Goal: Check status: Check status

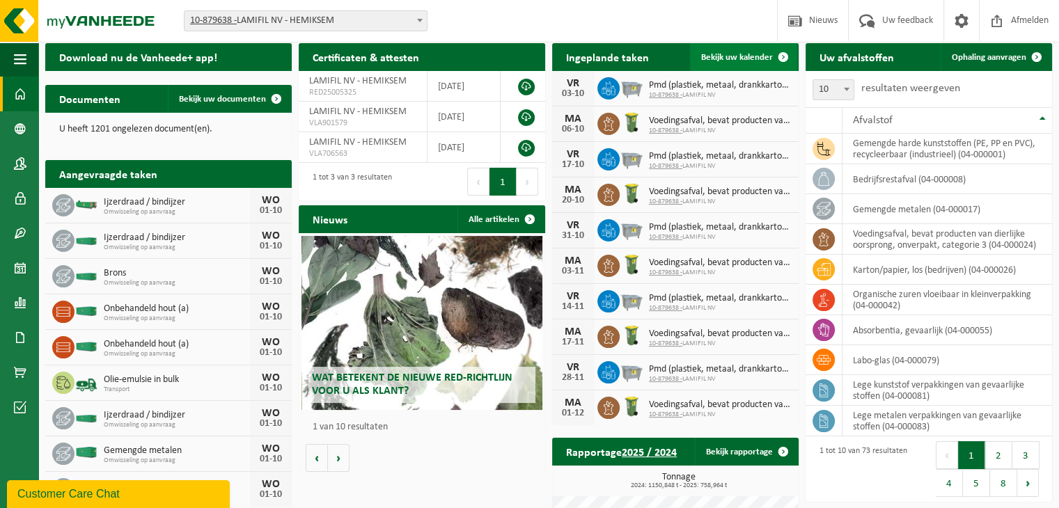
click at [746, 61] on link "Bekijk uw kalender" at bounding box center [743, 57] width 107 height 28
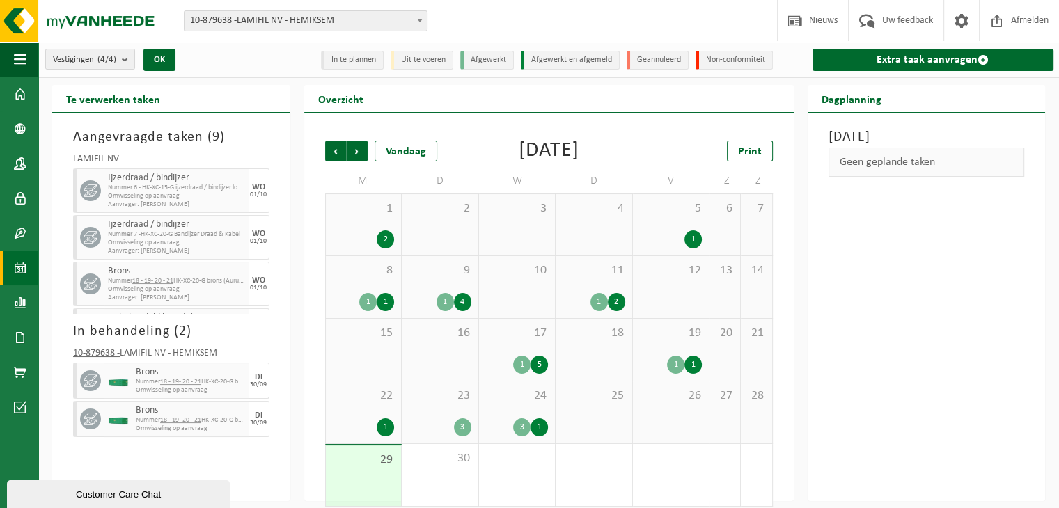
scroll to position [12, 0]
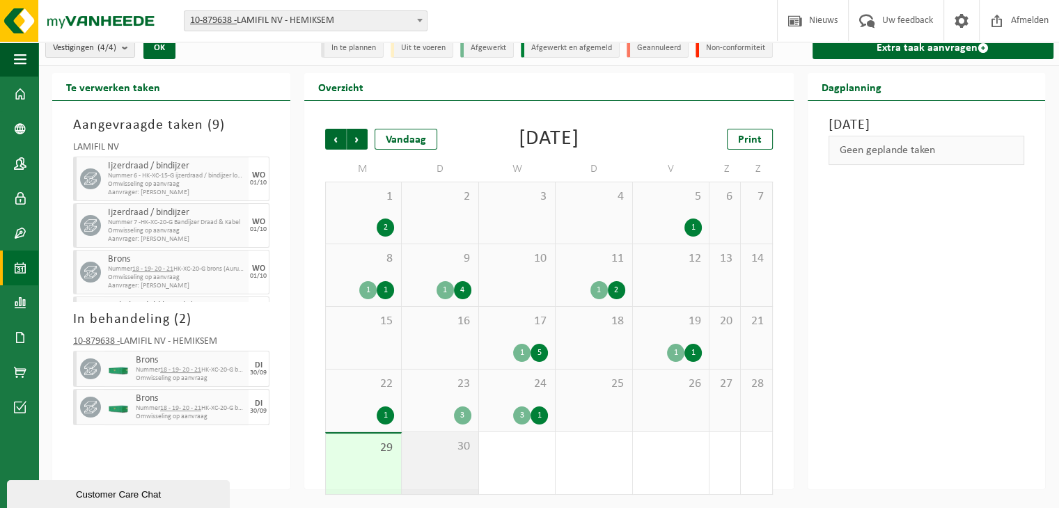
click at [441, 478] on div "30" at bounding box center [440, 463] width 77 height 62
click at [356, 134] on span "Volgende" at bounding box center [357, 139] width 21 height 21
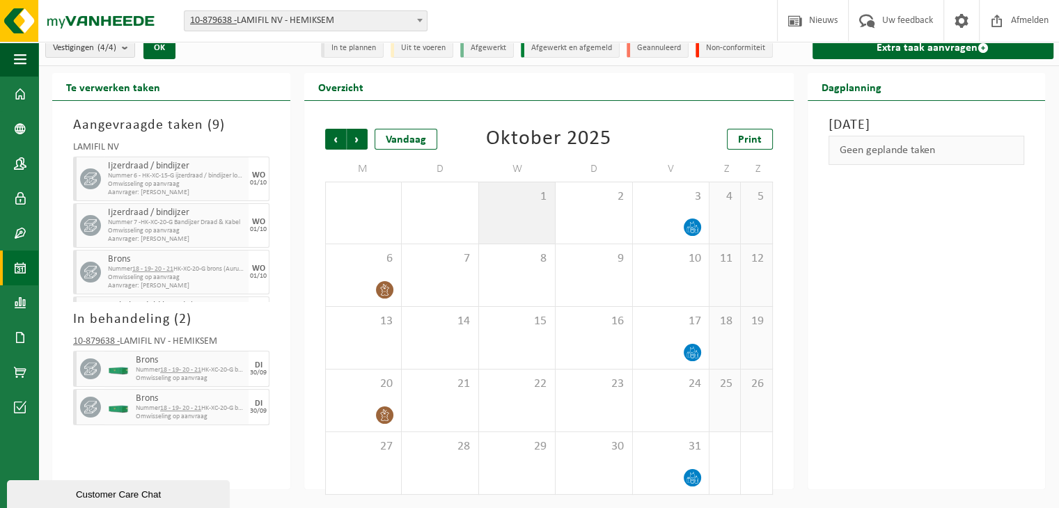
click at [537, 228] on div "1" at bounding box center [517, 212] width 77 height 61
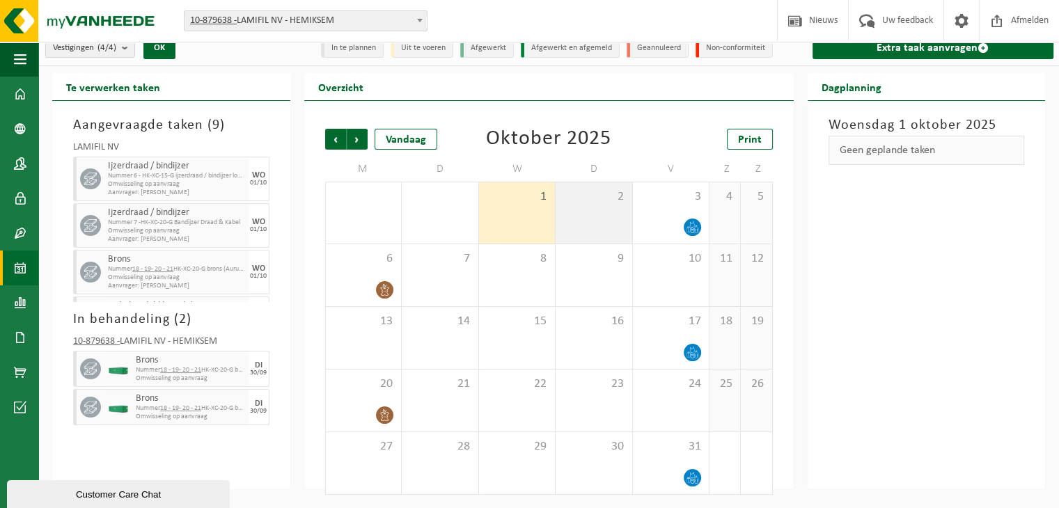
click at [602, 212] on div "2" at bounding box center [594, 212] width 77 height 61
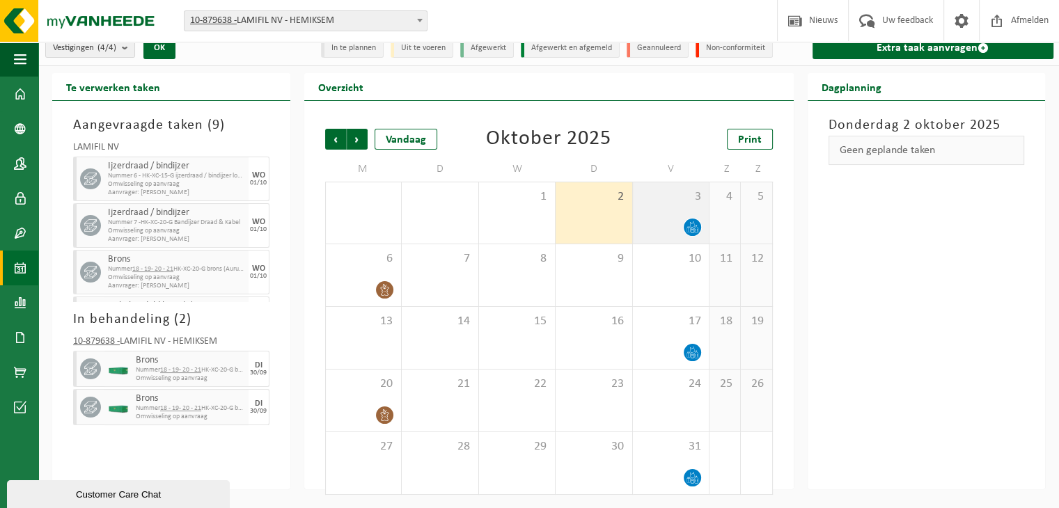
click at [675, 195] on span "3" at bounding box center [671, 196] width 63 height 15
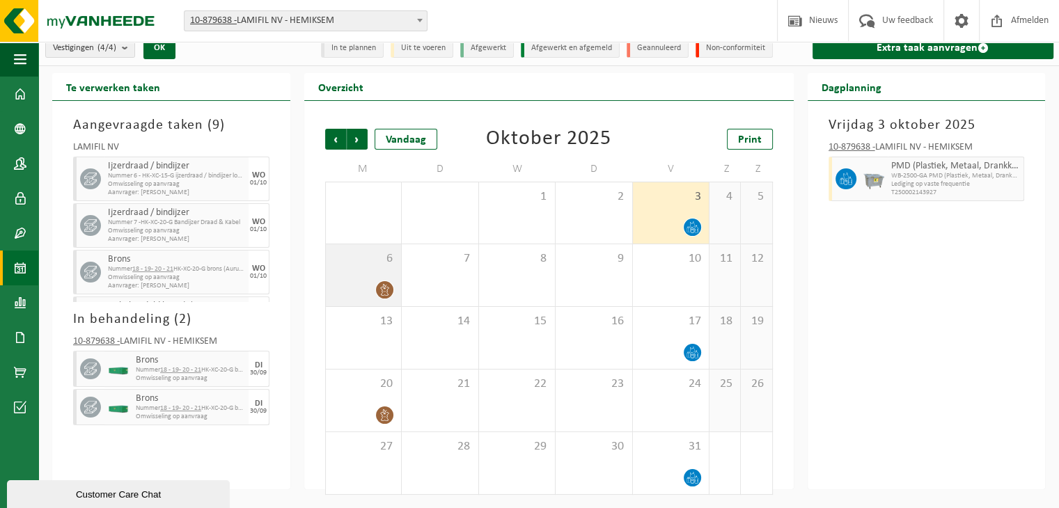
click at [329, 248] on div "6" at bounding box center [364, 275] width 76 height 62
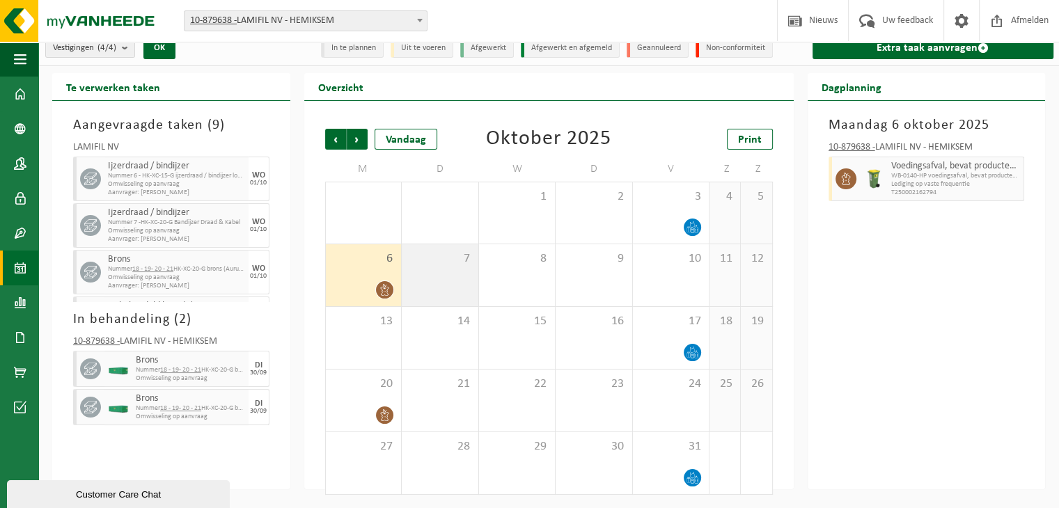
click at [427, 272] on div "7" at bounding box center [440, 275] width 77 height 62
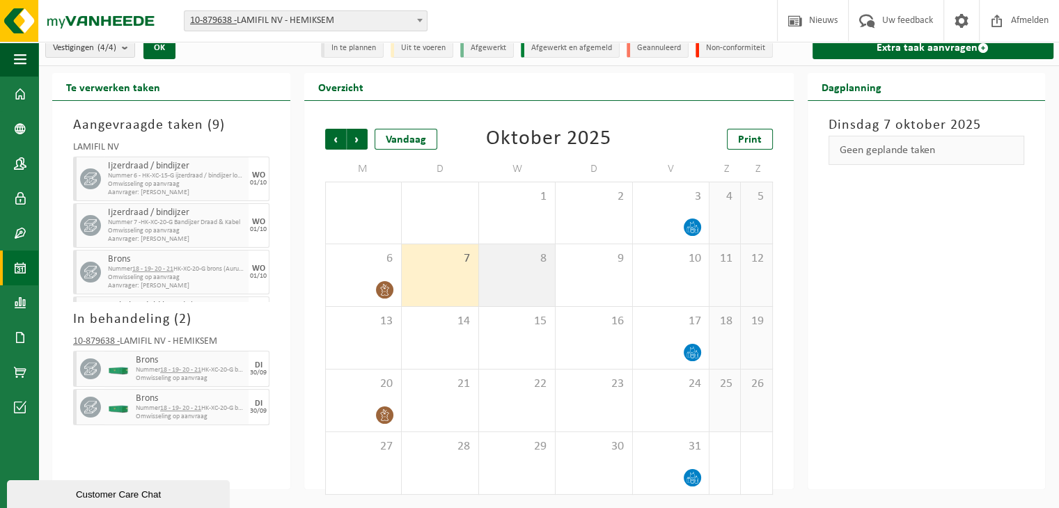
click at [523, 276] on div "8" at bounding box center [517, 275] width 77 height 62
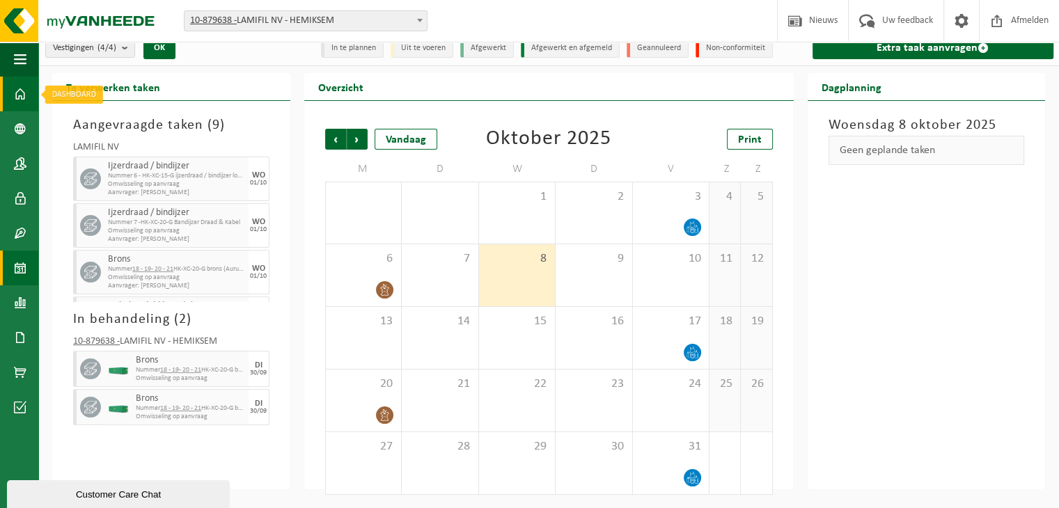
click at [18, 90] on span at bounding box center [20, 94] width 13 height 35
